Goal: Communication & Community: Answer question/provide support

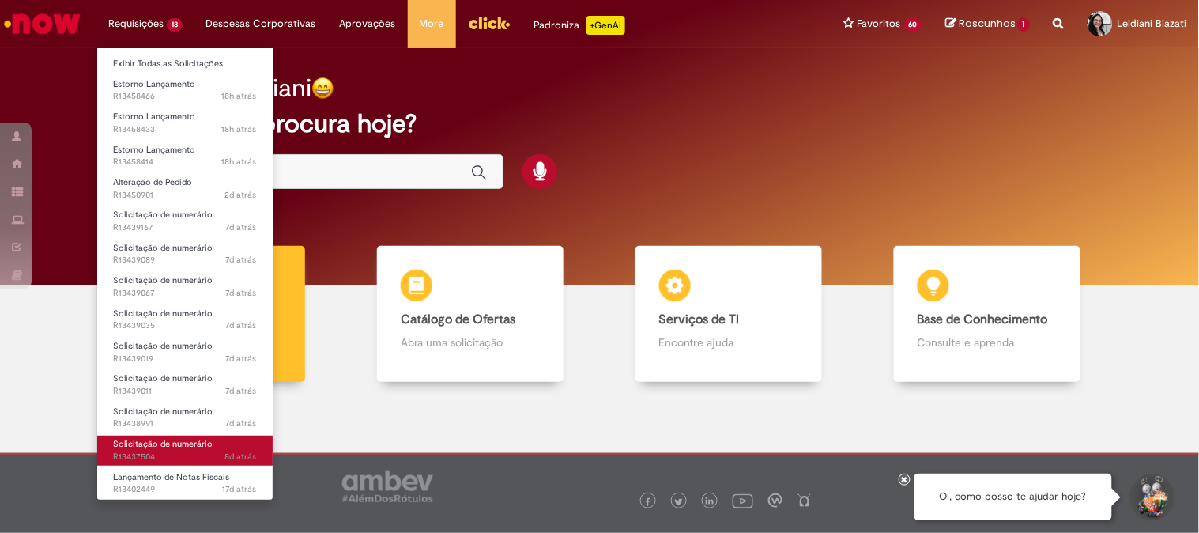
click at [179, 454] on span "8d atrás 8 dias atrás R13437504" at bounding box center [185, 457] width 144 height 13
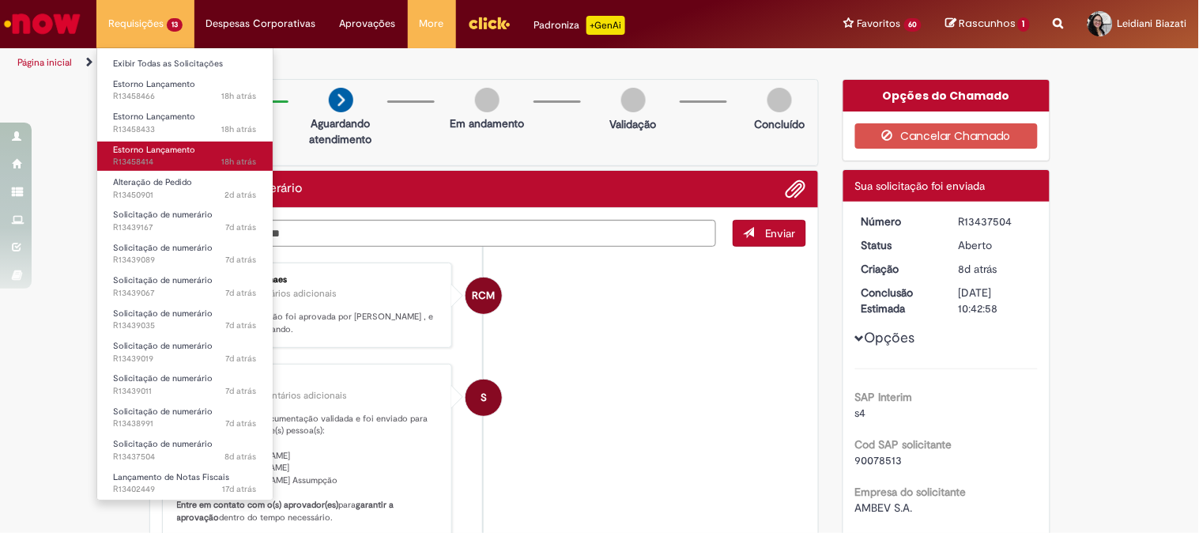
click at [164, 156] on span "18h atrás 18 horas atrás R13458414" at bounding box center [185, 162] width 144 height 13
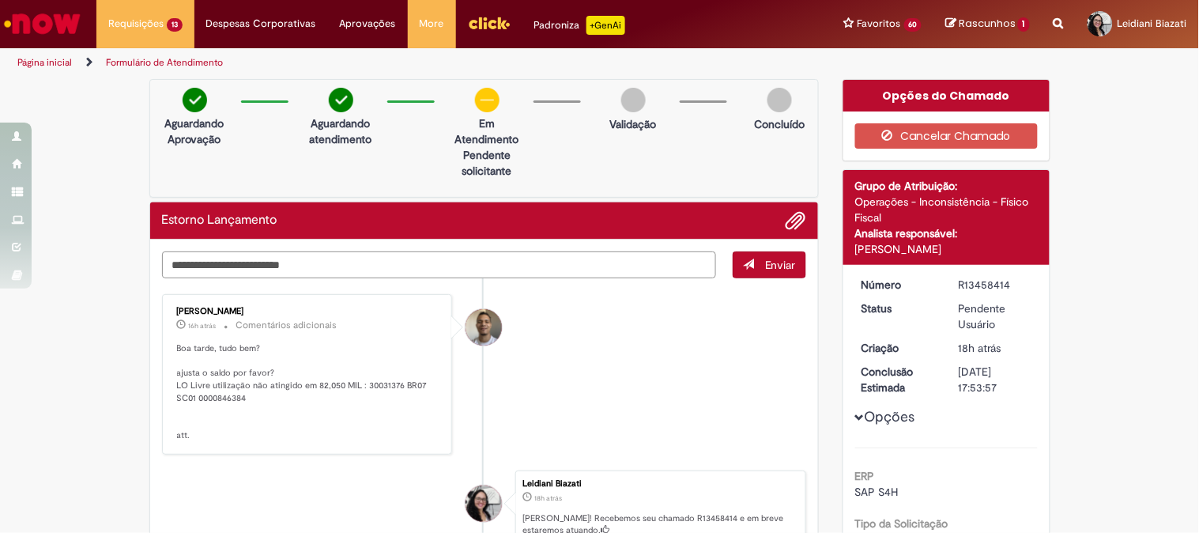
click at [209, 265] on textarea "Digite sua mensagem aqui..." at bounding box center [439, 264] width 555 height 27
click at [376, 379] on p "Boa tarde, tudo bem? ajusta o saldo por favor? LO Livre utilização não atingido…" at bounding box center [308, 392] width 263 height 100
copy p "30031376"
click at [217, 398] on p "Boa tarde, tudo bem? ajusta o saldo por favor? LO Livre utilização não atingido…" at bounding box center [308, 392] width 263 height 100
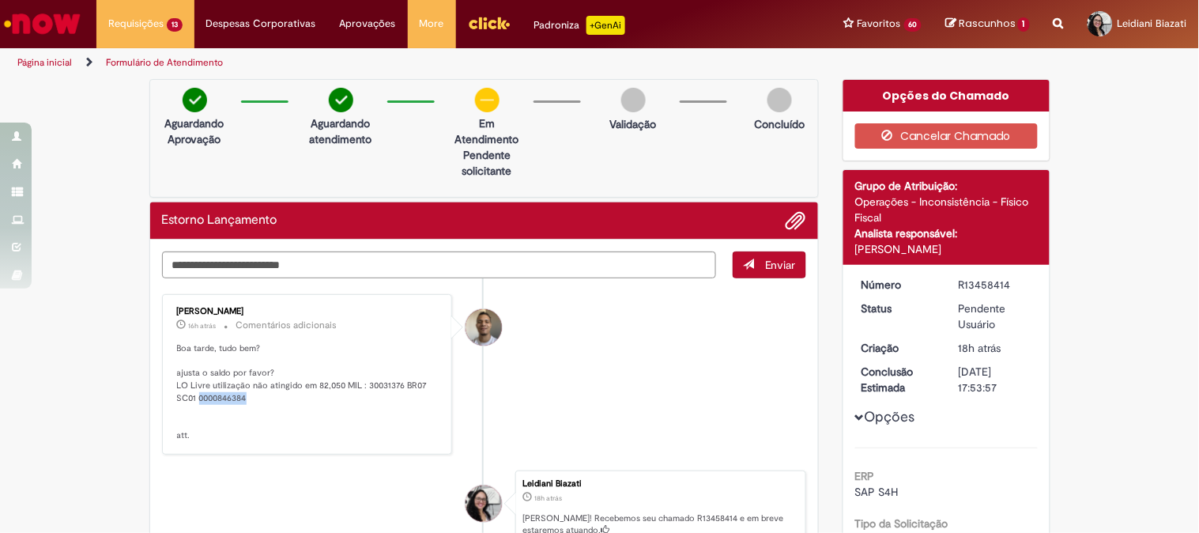
click at [217, 398] on p "Boa tarde, tudo bem? ajusta o saldo por favor? LO Livre utilização não atingido…" at bounding box center [308, 392] width 263 height 100
click at [385, 267] on textarea "Digite sua mensagem aqui..." at bounding box center [439, 264] width 555 height 27
click at [223, 262] on textarea "**********" at bounding box center [439, 264] width 555 height 27
type textarea "**********"
click at [754, 265] on button "Enviar" at bounding box center [770, 264] width 74 height 27
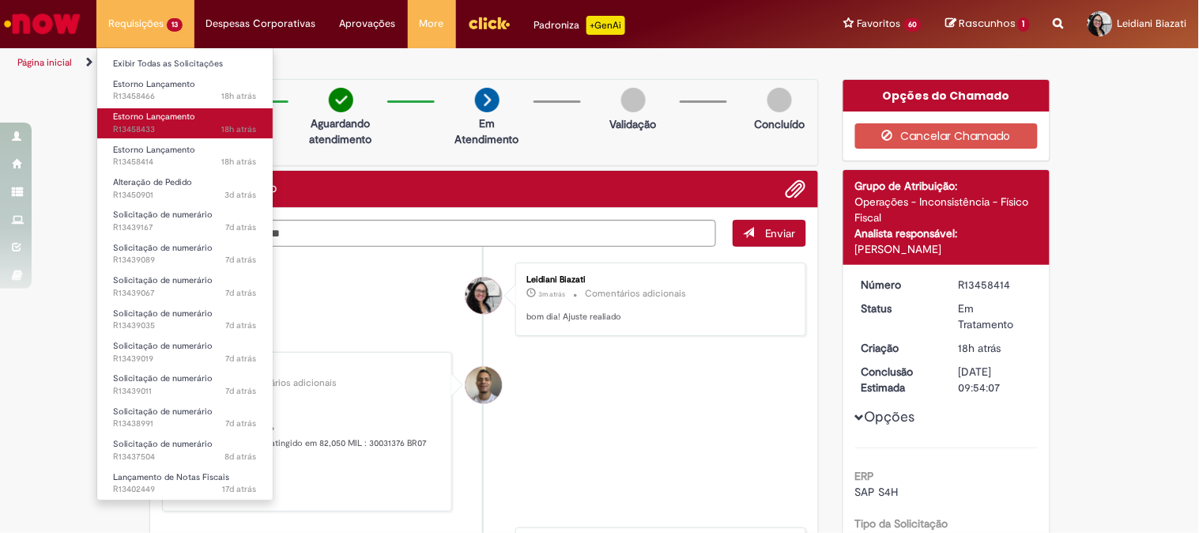
click at [162, 122] on span "Estorno Lançamento" at bounding box center [154, 117] width 82 height 12
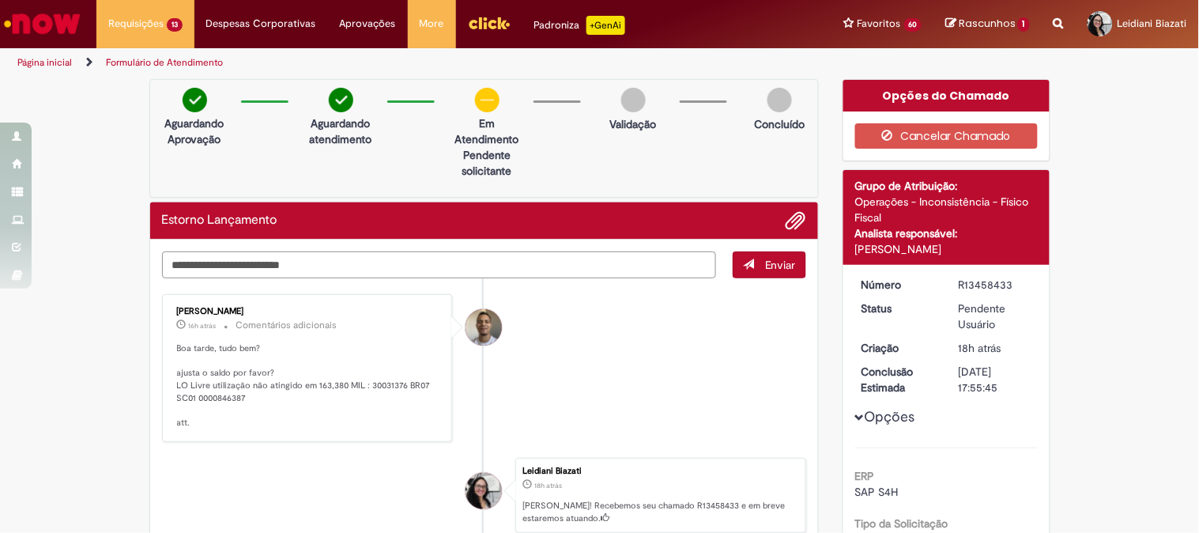
click at [254, 262] on textarea "Digite sua mensagem aqui..." at bounding box center [439, 264] width 555 height 27
type textarea "**********"
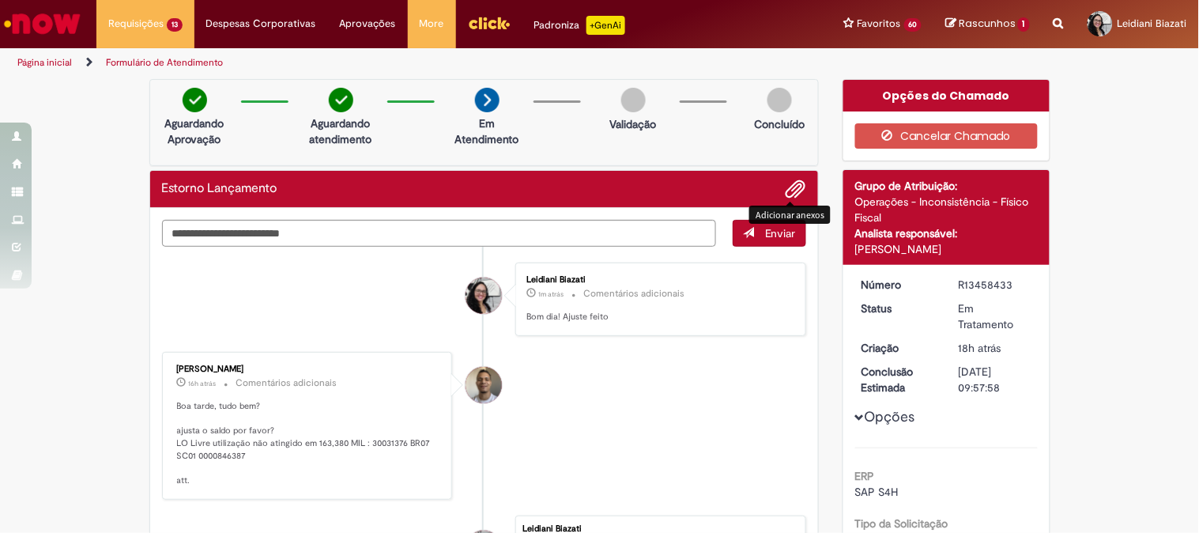
click at [790, 188] on span "Adicionar anexos" at bounding box center [795, 189] width 19 height 19
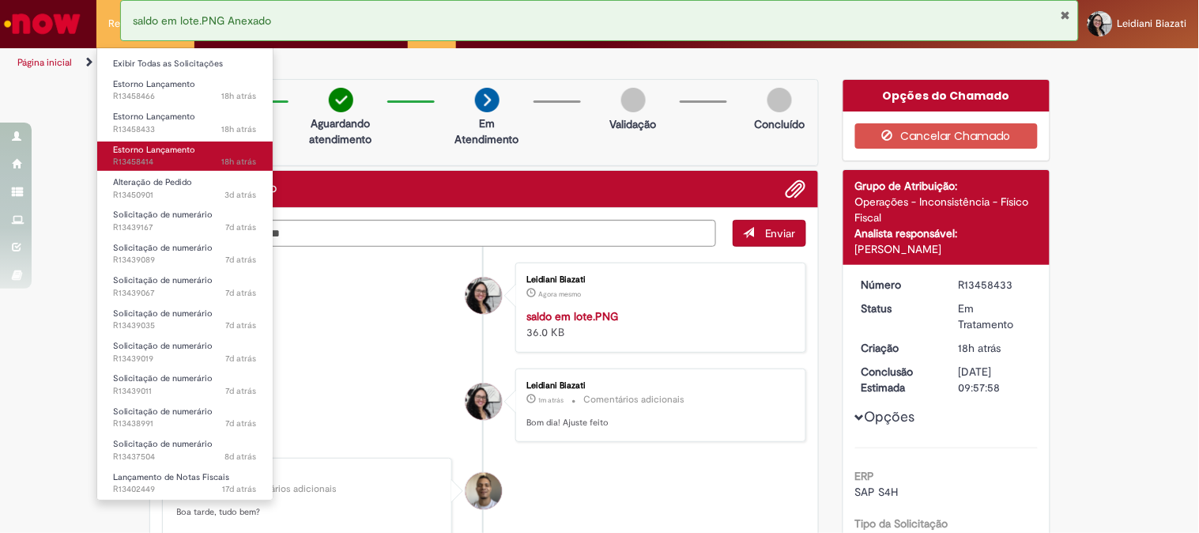
click at [150, 153] on span "Estorno Lançamento" at bounding box center [154, 150] width 82 height 12
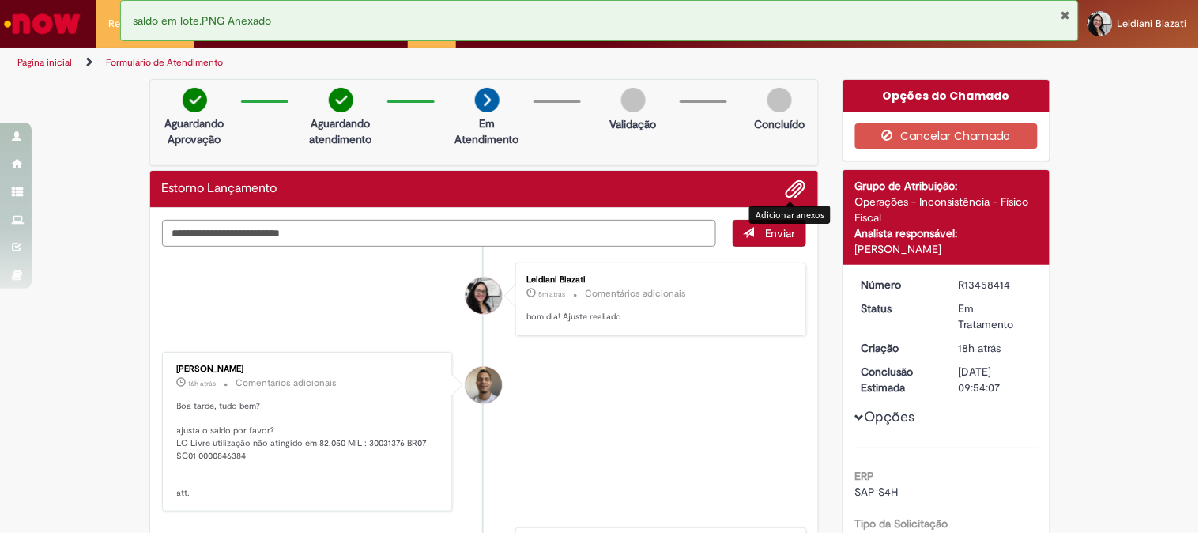
click at [787, 194] on span "Adicionar anexos" at bounding box center [795, 189] width 19 height 19
